Goal: Information Seeking & Learning: Find specific fact

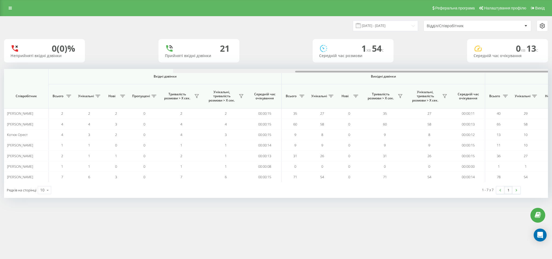
scroll to position [0, 208]
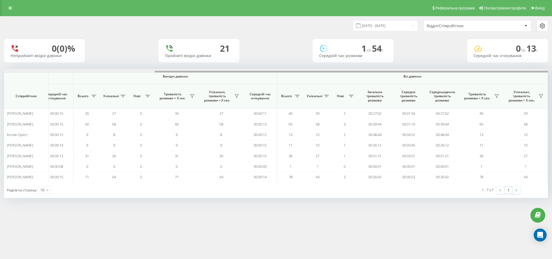
drag, startPoint x: 38, startPoint y: 71, endPoint x: 486, endPoint y: 79, distance: 447.7
click at [485, 79] on div "Вхідні дзвінки Вихідні дзвінки Всі дзвінки Співробітник Всього Унікальні Нові П…" at bounding box center [276, 125] width 544 height 113
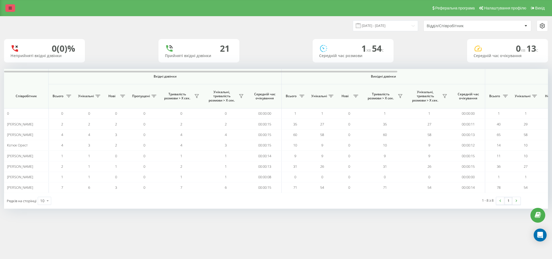
click at [11, 11] on link at bounding box center [10, 8] width 10 height 8
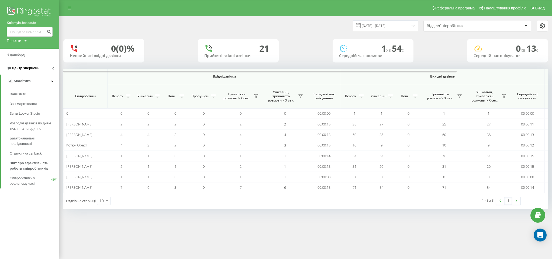
click at [37, 70] on span "Центр звернень" at bounding box center [25, 68] width 27 height 4
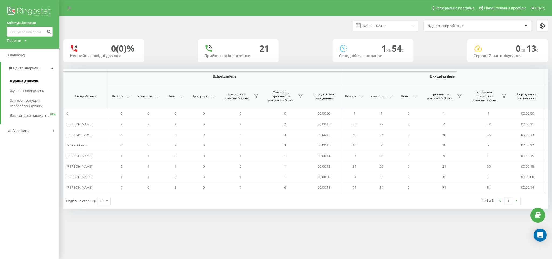
click at [31, 81] on span "Журнал дзвінків" at bounding box center [24, 81] width 29 height 5
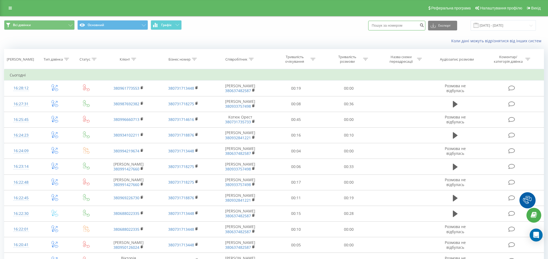
click at [394, 30] on input at bounding box center [396, 26] width 57 height 10
paste input "+380 97 567 9562"
click at [387, 26] on input "+380 97 567 9562" at bounding box center [396, 26] width 57 height 10
type input "+380 97 567 9562"
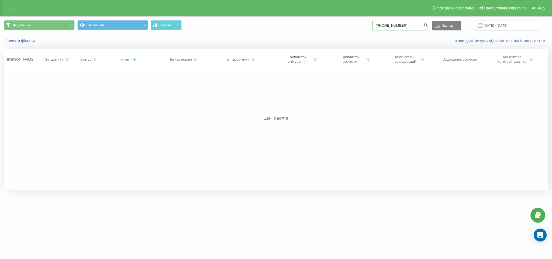
click at [399, 29] on input "+380975679562" at bounding box center [400, 26] width 57 height 10
drag, startPoint x: 392, startPoint y: 25, endPoint x: 396, endPoint y: 25, distance: 4.3
click at [392, 25] on input "+380975679562" at bounding box center [400, 26] width 57 height 10
type input "380975679562"
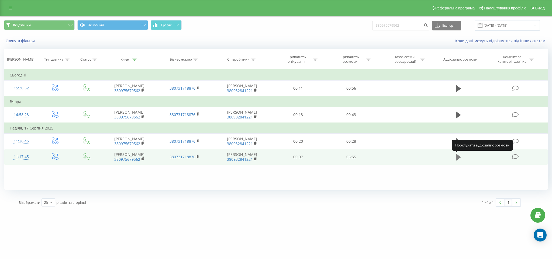
click at [457, 157] on icon at bounding box center [458, 157] width 5 height 6
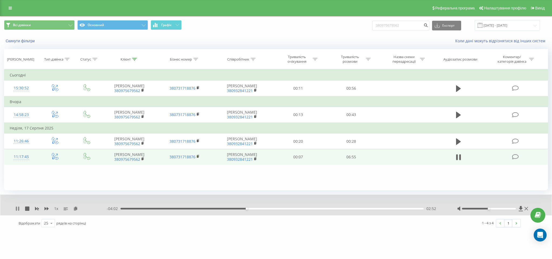
drag, startPoint x: 15, startPoint y: 209, endPoint x: 18, endPoint y: 210, distance: 3.5
click at [15, 209] on div "1 x - 04:02 02:52 02:52" at bounding box center [275, 205] width 551 height 21
click at [18, 210] on icon at bounding box center [18, 209] width 1 height 4
click at [17, 209] on icon at bounding box center [17, 209] width 3 height 4
click at [17, 210] on icon at bounding box center [17, 209] width 4 height 4
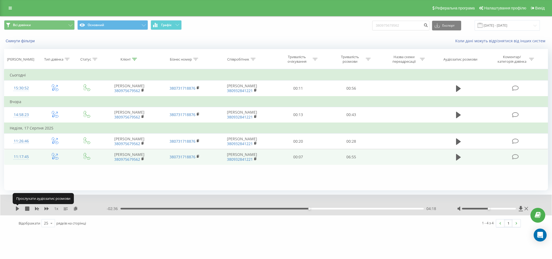
click at [17, 210] on icon at bounding box center [17, 209] width 3 height 4
drag, startPoint x: 417, startPoint y: 24, endPoint x: 371, endPoint y: 17, distance: 46.7
click at [371, 17] on div "Всі дзвінки Основний Графік 380975679562 Експорт .csv .xls .xlsx 19.05.2025 - 1…" at bounding box center [275, 25] width 551 height 18
paste input "+380 50 323 2686"
click at [392, 26] on input "+380 50 323 2686" at bounding box center [400, 26] width 57 height 10
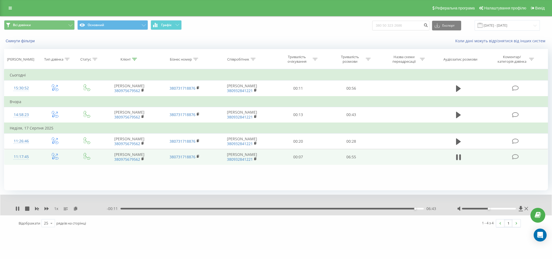
click at [13, 208] on div "1 x - 00:11 06:43 06:43" at bounding box center [275, 205] width 551 height 21
click at [17, 208] on icon at bounding box center [16, 209] width 1 height 4
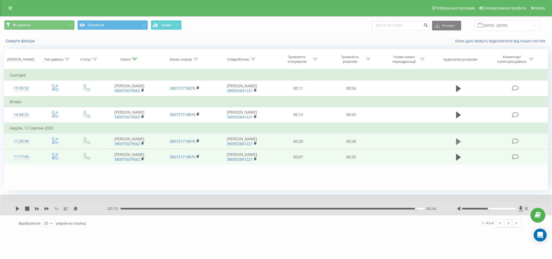
click at [458, 141] on icon at bounding box center [458, 141] width 5 height 6
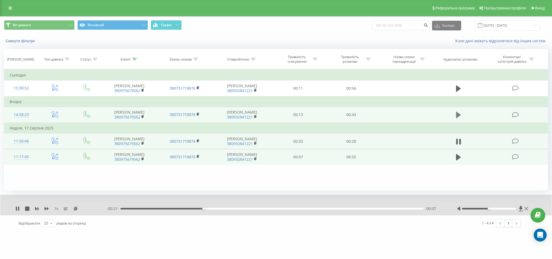
click at [459, 113] on icon at bounding box center [458, 115] width 5 height 8
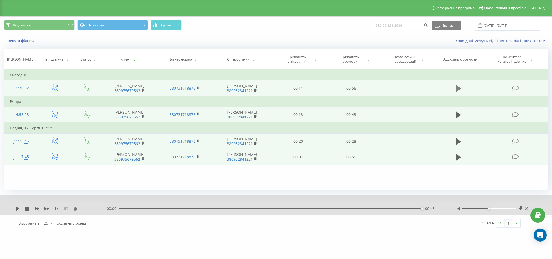
click at [457, 92] on button at bounding box center [458, 89] width 8 height 8
drag, startPoint x: 419, startPoint y: 26, endPoint x: 378, endPoint y: 30, distance: 40.9
click at [379, 30] on div "Всі дзвінки Основний Графік 380 50 323 2686 Експорт .csv .xls .xlsx 19.05.2025 …" at bounding box center [276, 25] width 544 height 11
type input "3"
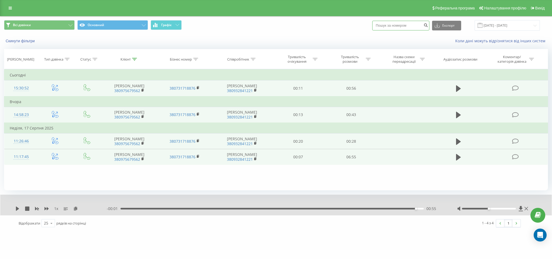
paste input "+380 50 323 2686"
type input "380 50 323 2686"
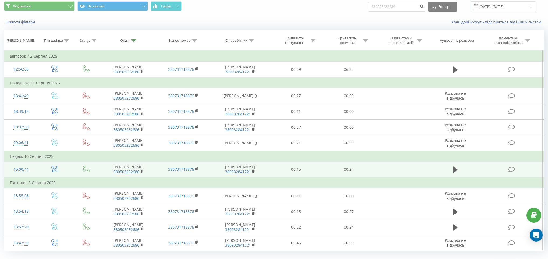
scroll to position [31, 0]
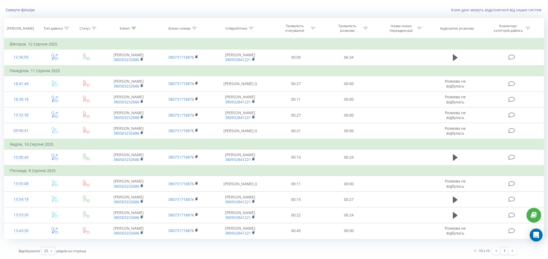
click at [45, 253] on div "25" at bounding box center [46, 250] width 4 height 5
click at [50, 237] on div "50" at bounding box center [48, 236] width 13 height 8
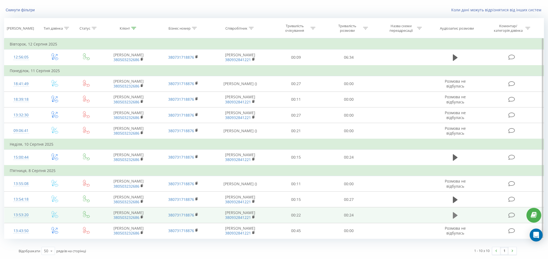
click at [454, 215] on icon at bounding box center [455, 215] width 5 height 6
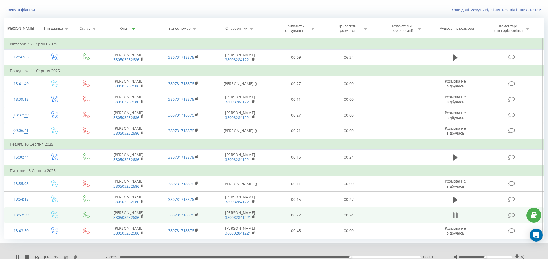
click at [455, 214] on icon at bounding box center [455, 216] width 5 height 8
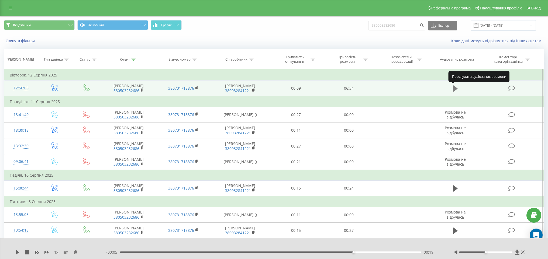
click at [454, 86] on icon at bounding box center [455, 89] width 5 height 8
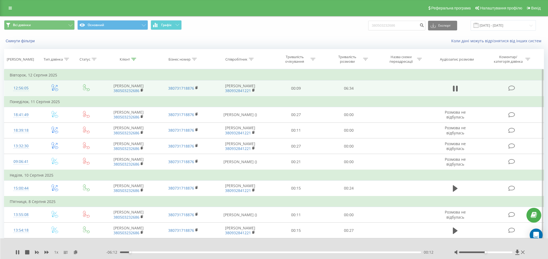
drag, startPoint x: 452, startPoint y: 87, endPoint x: 445, endPoint y: 92, distance: 9.1
click at [452, 87] on button at bounding box center [455, 89] width 8 height 8
click at [455, 88] on icon at bounding box center [455, 88] width 5 height 6
click at [16, 252] on icon at bounding box center [16, 252] width 1 height 4
click at [19, 252] on icon at bounding box center [17, 252] width 3 height 4
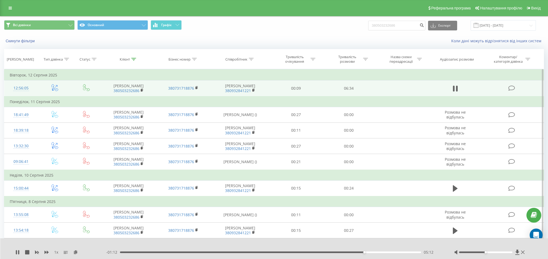
drag, startPoint x: 22, startPoint y: 256, endPoint x: 28, endPoint y: 245, distance: 12.8
click at [28, 246] on div "1 x - 01:12 05:12 05:12" at bounding box center [274, 248] width 548 height 21
click at [454, 91] on icon at bounding box center [454, 89] width 2 height 6
click at [395, 27] on input "380503232686" at bounding box center [396, 26] width 57 height 10
drag, startPoint x: 363, startPoint y: 15, endPoint x: 319, endPoint y: 3, distance: 45.1
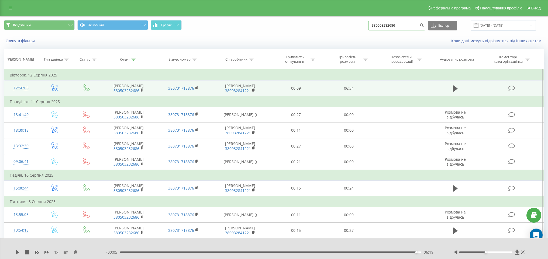
click at [319, 3] on div "Реферальна програма Налаштування профілю Вихід Всі дзвінки Основний Графік 3805…" at bounding box center [274, 145] width 548 height 290
paste input "+380 96 207 7674"
click at [388, 27] on input "+380 96 207 7674" at bounding box center [396, 26] width 57 height 10
type input "380 96 207 7674"
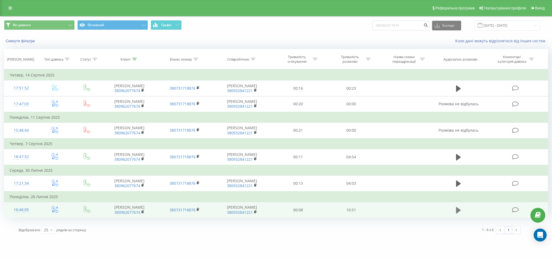
click at [457, 212] on icon at bounding box center [458, 210] width 5 height 6
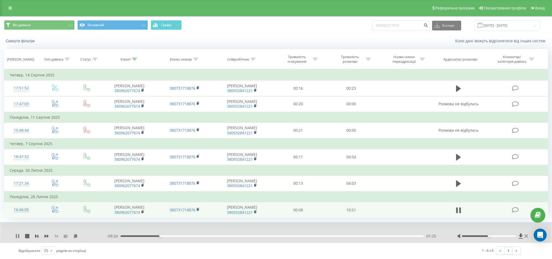
click at [17, 235] on icon at bounding box center [17, 236] width 4 height 4
click at [16, 237] on icon at bounding box center [17, 236] width 3 height 4
click at [17, 237] on icon at bounding box center [17, 236] width 4 height 4
click at [15, 236] on icon at bounding box center [17, 236] width 4 height 4
drag, startPoint x: 19, startPoint y: 235, endPoint x: 15, endPoint y: 236, distance: 3.8
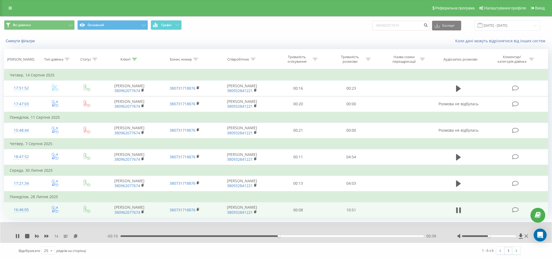
click at [18, 235] on icon at bounding box center [18, 236] width 1 height 4
click at [16, 236] on icon at bounding box center [17, 236] width 4 height 4
click at [19, 237] on icon at bounding box center [18, 236] width 1 height 4
click at [15, 236] on icon at bounding box center [17, 236] width 4 height 4
click at [18, 233] on div "1 x - 02:28 08:22 08:22" at bounding box center [275, 232] width 551 height 21
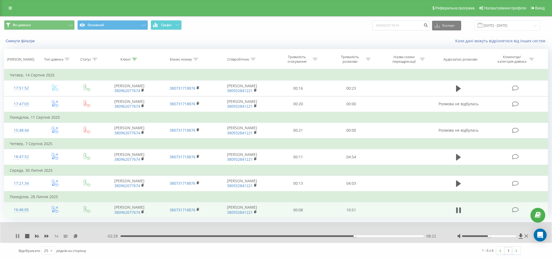
click at [17, 238] on icon at bounding box center [17, 236] width 4 height 4
click at [17, 237] on icon at bounding box center [17, 236] width 3 height 4
click at [357, 237] on div "08:26" at bounding box center [271, 237] width 303 height 2
click at [372, 237] on div "08:35" at bounding box center [271, 237] width 303 height 2
click at [376, 237] on div "09:01" at bounding box center [271, 237] width 303 height 2
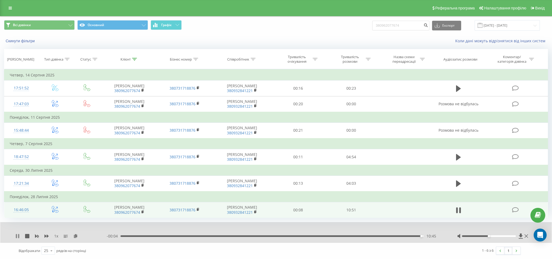
click at [17, 238] on icon at bounding box center [17, 236] width 4 height 4
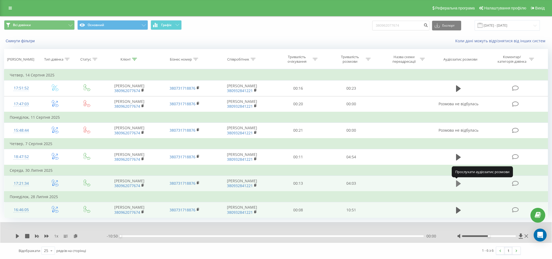
click at [455, 183] on button at bounding box center [458, 184] width 8 height 8
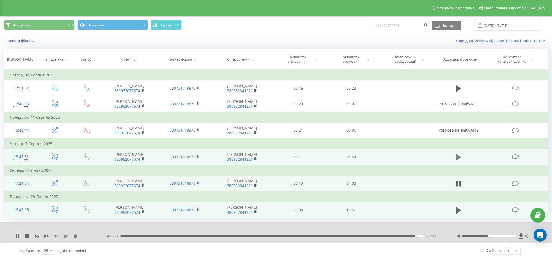
click at [457, 157] on icon at bounding box center [458, 157] width 5 height 6
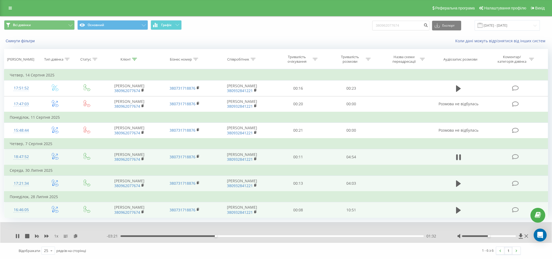
click at [21, 234] on div "1 x" at bounding box center [60, 236] width 91 height 5
click at [19, 237] on icon at bounding box center [18, 236] width 1 height 4
click at [18, 236] on icon at bounding box center [17, 236] width 3 height 4
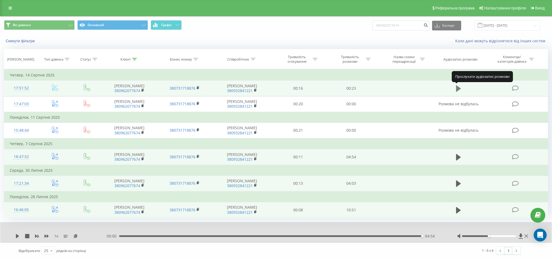
click at [457, 87] on icon at bounding box center [458, 88] width 5 height 6
click at [339, 43] on div "Коли дані можуть відрізнятися вiд інших систем" at bounding box center [379, 40] width 345 height 5
click at [409, 25] on input "380962077674" at bounding box center [400, 26] width 57 height 10
click at [417, 26] on input "380962077674" at bounding box center [400, 26] width 57 height 10
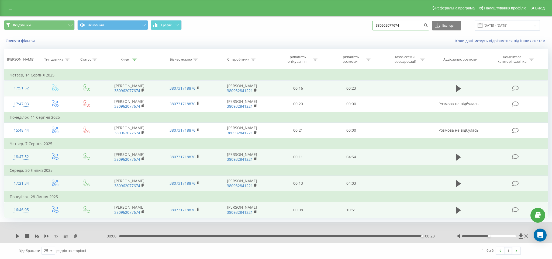
paste input "97 829 8600"
type input "380 97 829 8600"
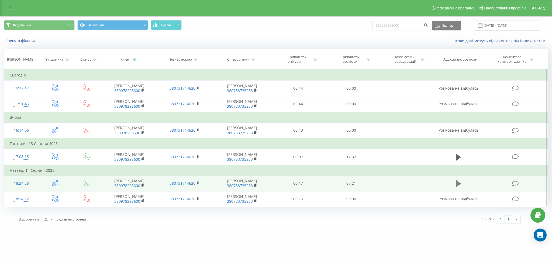
click at [458, 186] on icon at bounding box center [458, 184] width 5 height 6
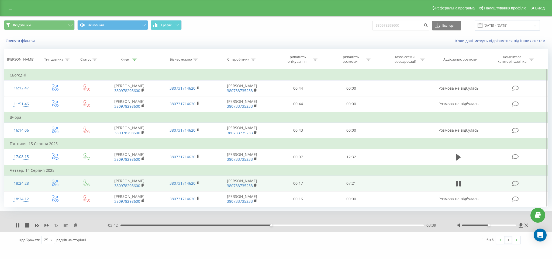
click at [20, 228] on div "1 x" at bounding box center [60, 225] width 91 height 5
click at [19, 227] on icon at bounding box center [17, 225] width 4 height 4
click at [15, 226] on div "1 x - 03:41 03:40 03:40" at bounding box center [275, 222] width 551 height 21
click at [16, 226] on icon at bounding box center [17, 225] width 3 height 4
click at [2, 225] on div "1 x - 02:59 04:22 04:22" at bounding box center [275, 222] width 551 height 21
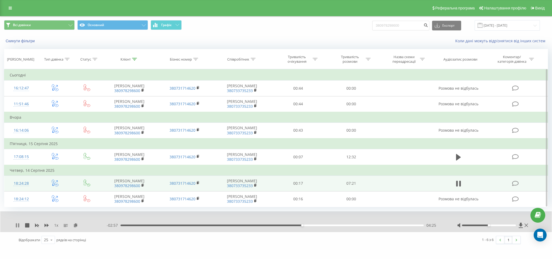
click at [17, 225] on icon at bounding box center [17, 225] width 4 height 4
click at [17, 223] on icon at bounding box center [17, 225] width 4 height 4
click at [316, 225] on div "05:12" at bounding box center [271, 226] width 303 height 2
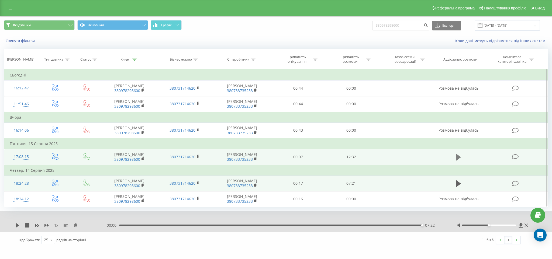
click at [456, 155] on icon at bounding box center [458, 157] width 5 height 6
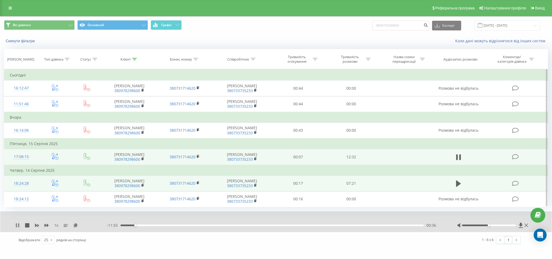
click at [15, 226] on div "1 x - 11:55 00:36 00:36" at bounding box center [275, 222] width 551 height 21
drag, startPoint x: 15, startPoint y: 225, endPoint x: 17, endPoint y: 228, distance: 3.3
click at [15, 225] on icon at bounding box center [17, 225] width 4 height 4
drag, startPoint x: 15, startPoint y: 227, endPoint x: 10, endPoint y: 223, distance: 6.4
click at [14, 226] on div "1 x - 11:55 00:37 00:37" at bounding box center [275, 222] width 551 height 21
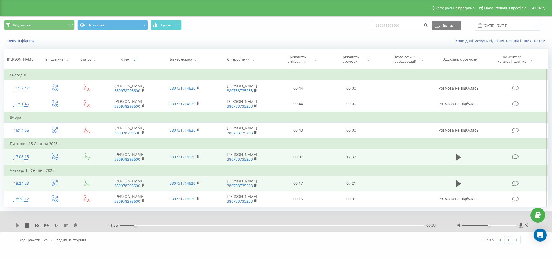
click at [16, 225] on icon at bounding box center [17, 225] width 4 height 4
click at [16, 226] on icon at bounding box center [16, 225] width 1 height 4
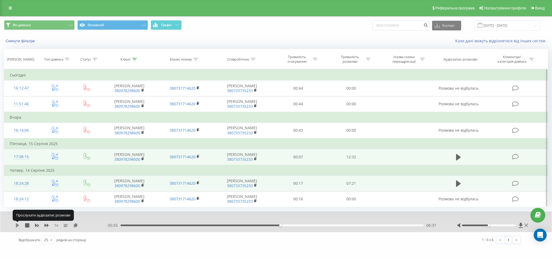
click at [15, 224] on icon at bounding box center [17, 225] width 4 height 4
click at [306, 225] on div "07:26" at bounding box center [271, 226] width 303 height 2
click at [14, 225] on div "1 x - 04:29 08:03 08:03" at bounding box center [275, 222] width 551 height 21
click at [17, 225] on icon at bounding box center [17, 225] width 4 height 4
click at [16, 226] on icon at bounding box center [17, 225] width 3 height 4
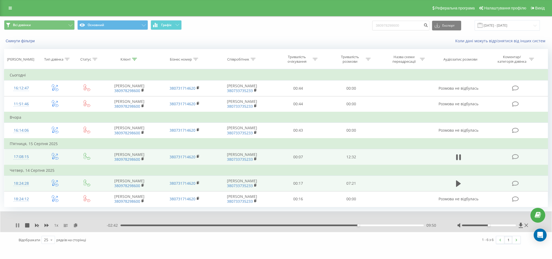
click at [16, 224] on icon at bounding box center [16, 225] width 1 height 4
click at [17, 224] on icon at bounding box center [17, 225] width 3 height 4
click at [17, 224] on icon at bounding box center [17, 225] width 4 height 4
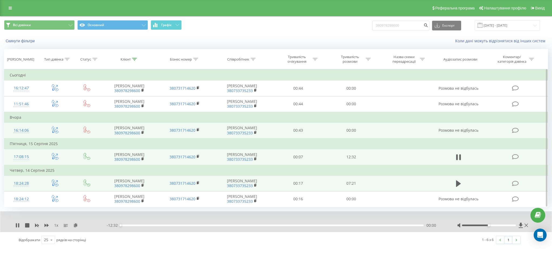
click at [440, 136] on td "Розмова не відбулась" at bounding box center [458, 131] width 51 height 16
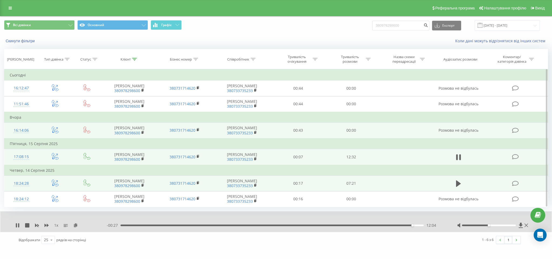
click at [438, 137] on td "Розмова не відбулась" at bounding box center [458, 131] width 51 height 16
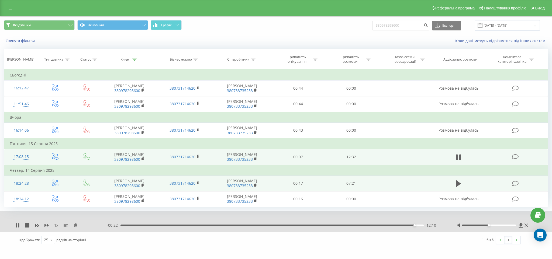
click at [421, 158] on td at bounding box center [405, 157] width 55 height 16
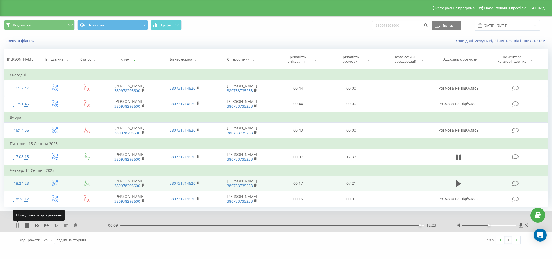
click at [18, 226] on icon at bounding box center [17, 225] width 4 height 4
drag, startPoint x: 424, startPoint y: 26, endPoint x: 356, endPoint y: 22, distance: 68.6
click at [356, 22] on div "Всі дзвінки Основний Графік 380978298600 Експорт .csv .xls .xlsx 19.05.2025 - 1…" at bounding box center [276, 25] width 544 height 11
paste input "380 97 171 9833"
type input "380 97 171 9833"
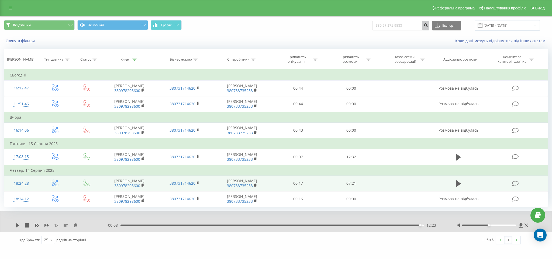
click at [428, 25] on icon "submit" at bounding box center [425, 24] width 5 height 3
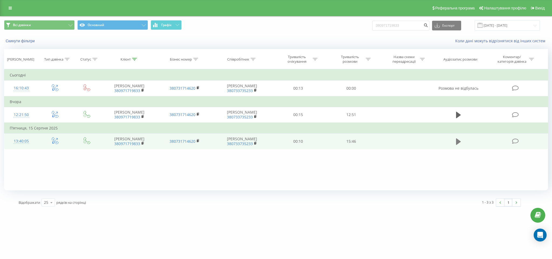
click at [460, 142] on icon at bounding box center [458, 141] width 5 height 6
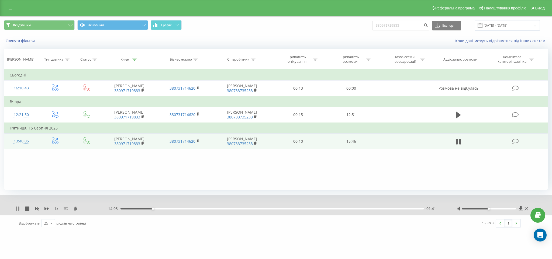
click at [18, 208] on icon at bounding box center [17, 209] width 4 height 4
click at [18, 210] on icon at bounding box center [17, 209] width 4 height 4
click at [18, 209] on icon at bounding box center [18, 209] width 1 height 4
click at [17, 207] on icon at bounding box center [17, 209] width 4 height 4
click at [215, 209] on div "05:11" at bounding box center [271, 209] width 303 height 2
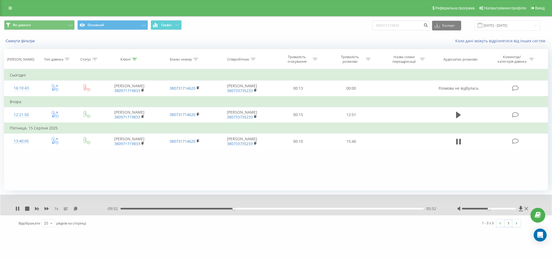
click at [170, 259] on div "Kolomyia.bossauto 380971719833 Проекти LvivVictoria.bossauto Kolomyia.bossauto …" at bounding box center [276, 129] width 552 height 259
click at [17, 208] on icon at bounding box center [17, 209] width 4 height 4
click at [18, 209] on icon at bounding box center [17, 209] width 3 height 4
click at [16, 208] on icon at bounding box center [17, 209] width 4 height 4
